Goal: Transaction & Acquisition: Purchase product/service

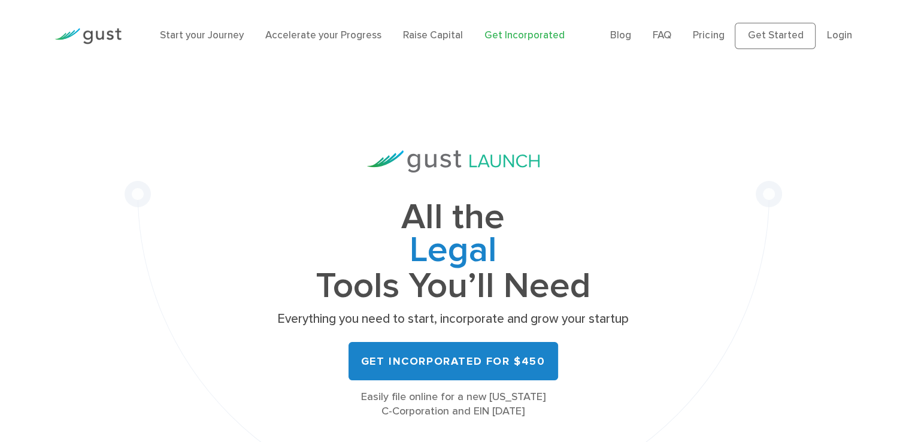
click at [539, 38] on link "Get Incorporated" at bounding box center [524, 35] width 80 height 12
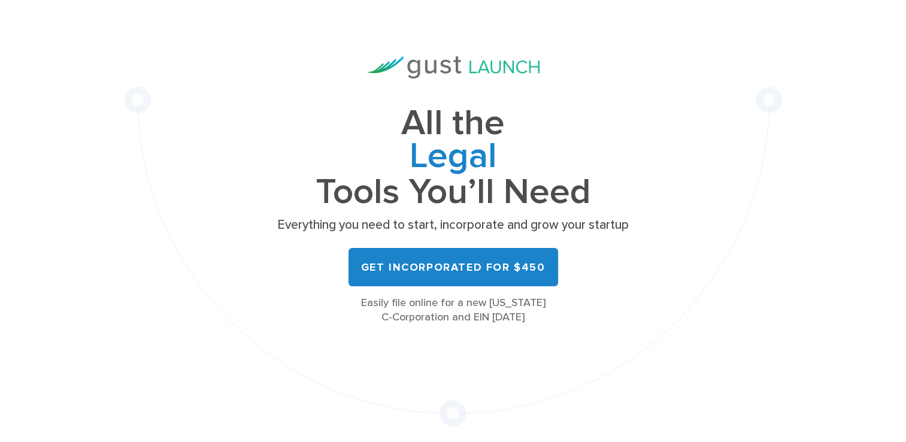
scroll to position [180, 0]
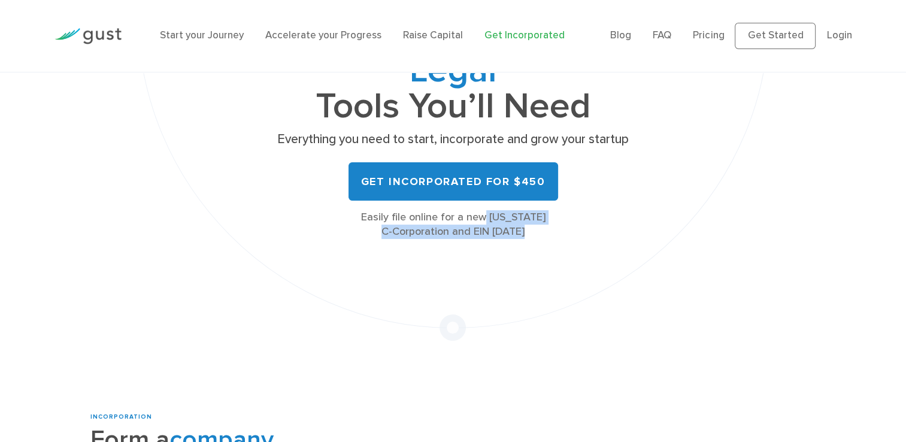
drag, startPoint x: 368, startPoint y: 222, endPoint x: 524, endPoint y: 226, distance: 156.9
click at [524, 226] on div "Easily file online for a new Delaware C-Corporation and EIN today" at bounding box center [453, 224] width 359 height 29
drag, startPoint x: 524, startPoint y: 226, endPoint x: 493, endPoint y: 237, distance: 33.5
click at [493, 237] on div "Easily file online for a new Delaware C-Corporation and EIN today" at bounding box center [453, 224] width 359 height 29
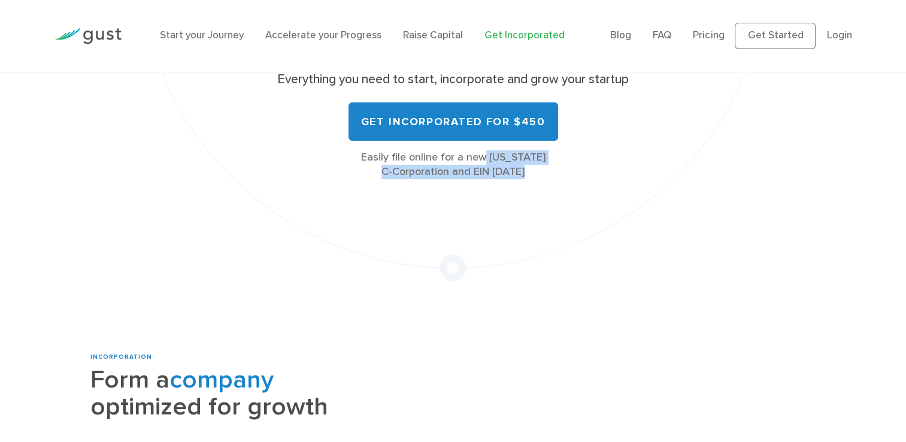
click at [490, 236] on div "All the Legal Cap Table Fundraising Governance Tools You’ll Need Everything you…" at bounding box center [453, 56] width 657 height 448
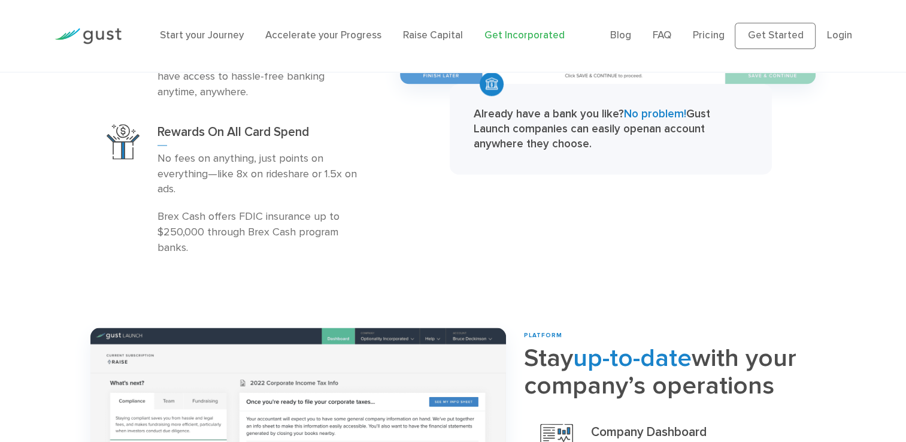
scroll to position [2036, 0]
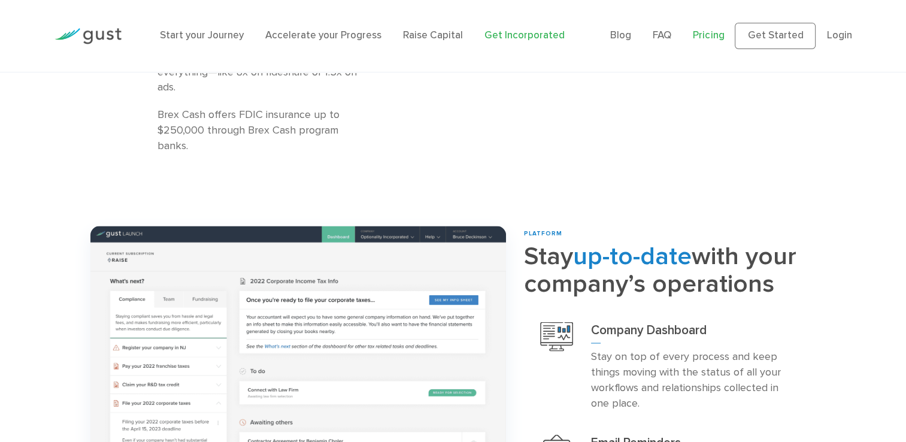
click at [724, 32] on link "Pricing" at bounding box center [708, 35] width 31 height 12
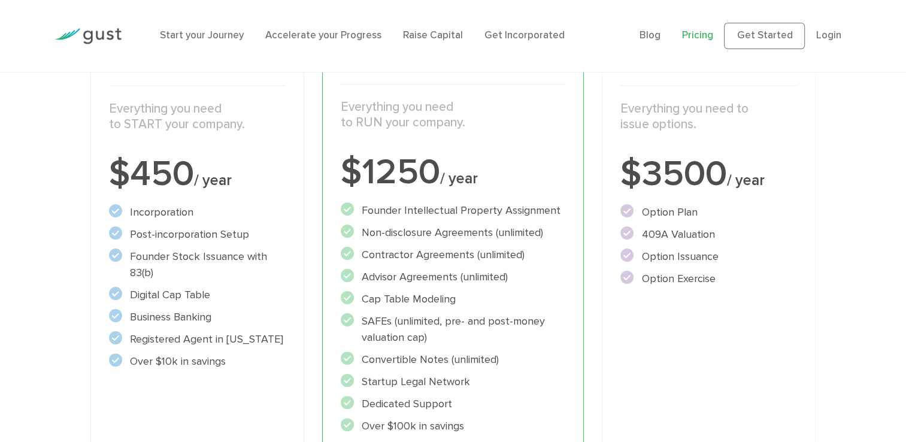
scroll to position [239, 0]
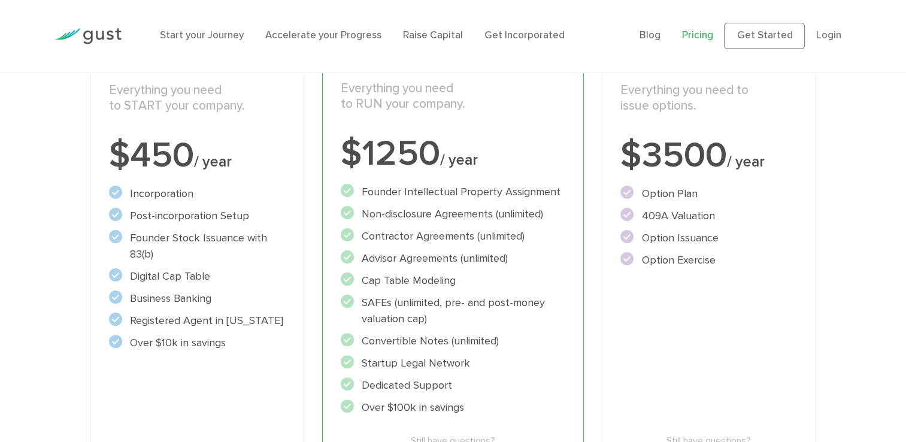
drag, startPoint x: 151, startPoint y: 347, endPoint x: 232, endPoint y: 333, distance: 82.6
click at [232, 333] on ul "Incorporation" at bounding box center [197, 268] width 176 height 165
drag, startPoint x: 232, startPoint y: 333, endPoint x: 217, endPoint y: 357, distance: 28.2
click at [217, 357] on div "Start Incorporate in 2 Minutes Everything you need to START your company. $450 …" at bounding box center [196, 269] width 213 height 512
click at [222, 324] on li "Registered Agent in [US_STATE]" at bounding box center [197, 321] width 176 height 16
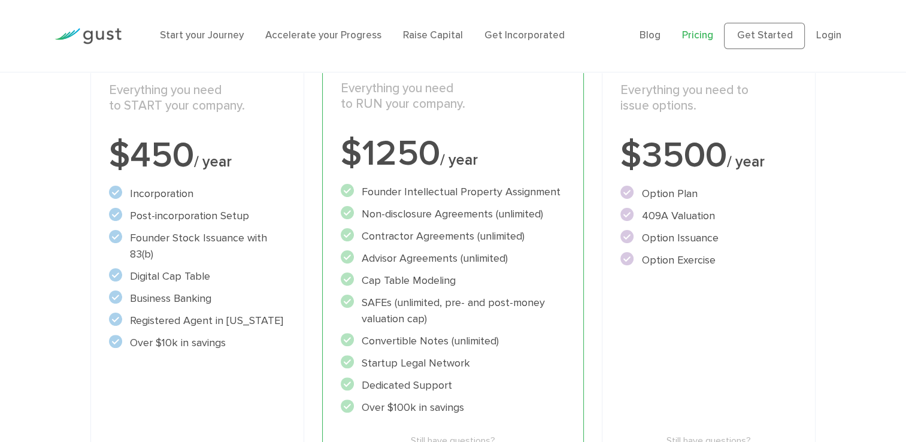
click at [194, 291] on li "Business Banking" at bounding box center [197, 298] width 176 height 16
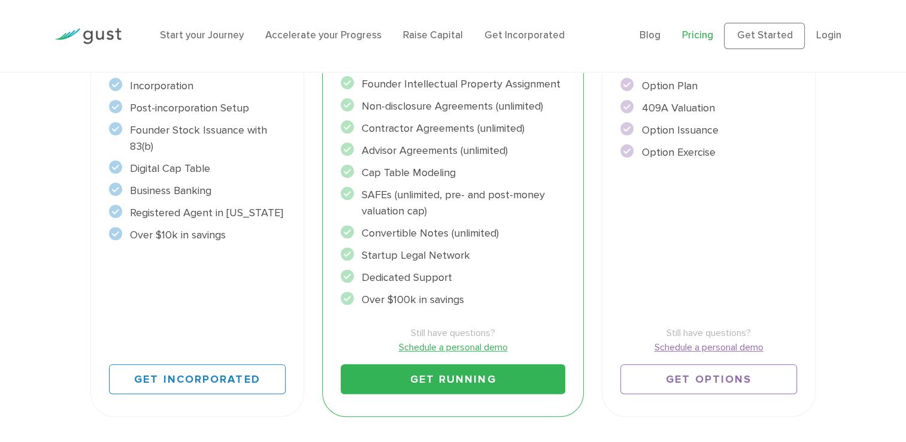
scroll to position [299, 0]
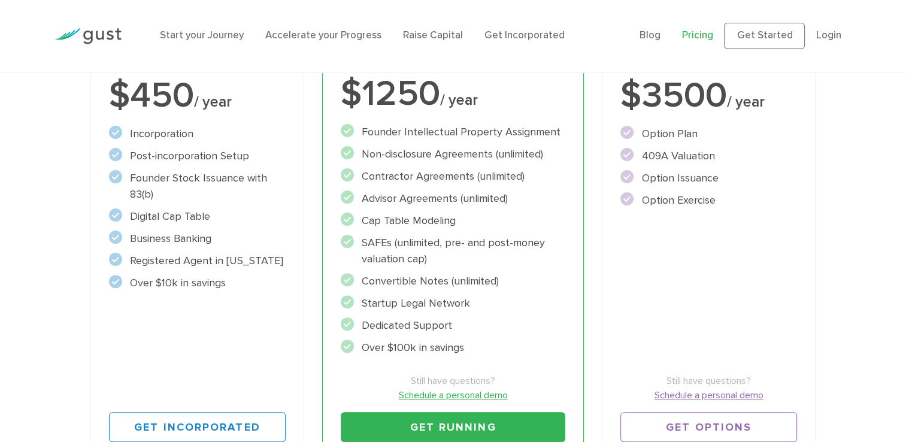
click at [254, 279] on li "Over $10k in savings" at bounding box center [197, 283] width 176 height 16
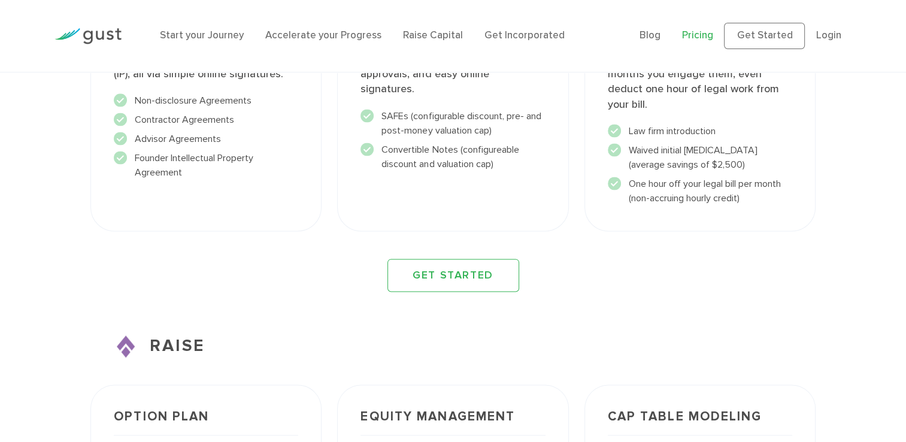
scroll to position [1497, 0]
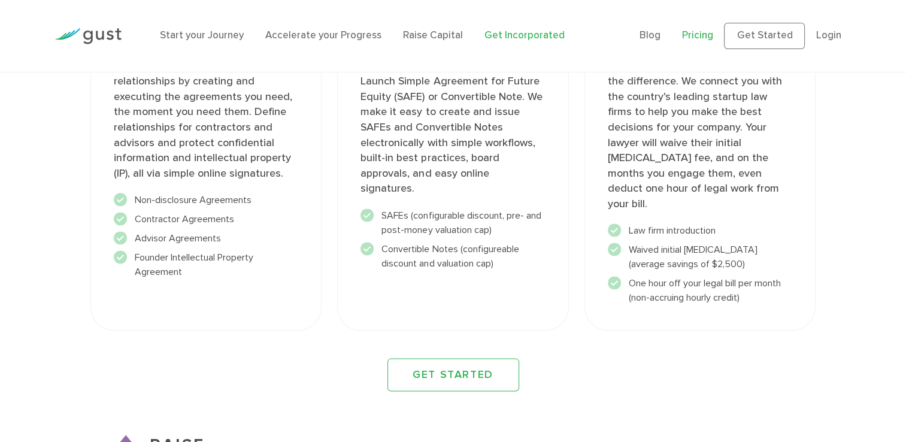
click at [494, 37] on link "Get Incorporated" at bounding box center [524, 35] width 80 height 12
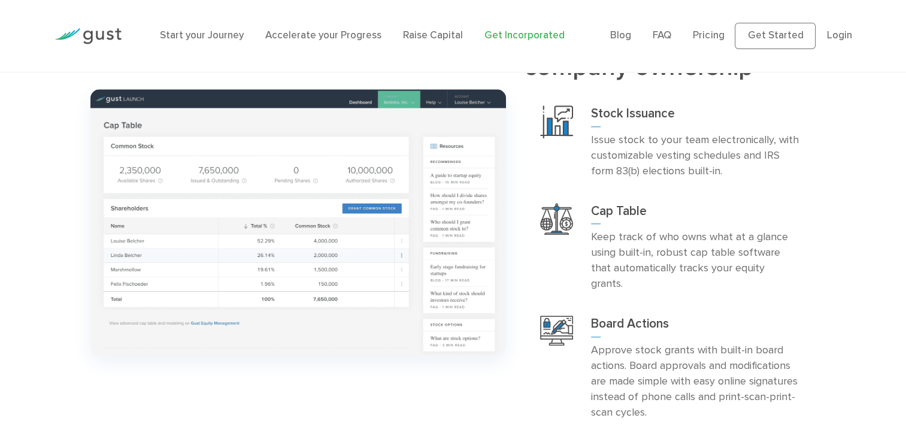
scroll to position [1197, 0]
